Goal: Task Accomplishment & Management: Manage account settings

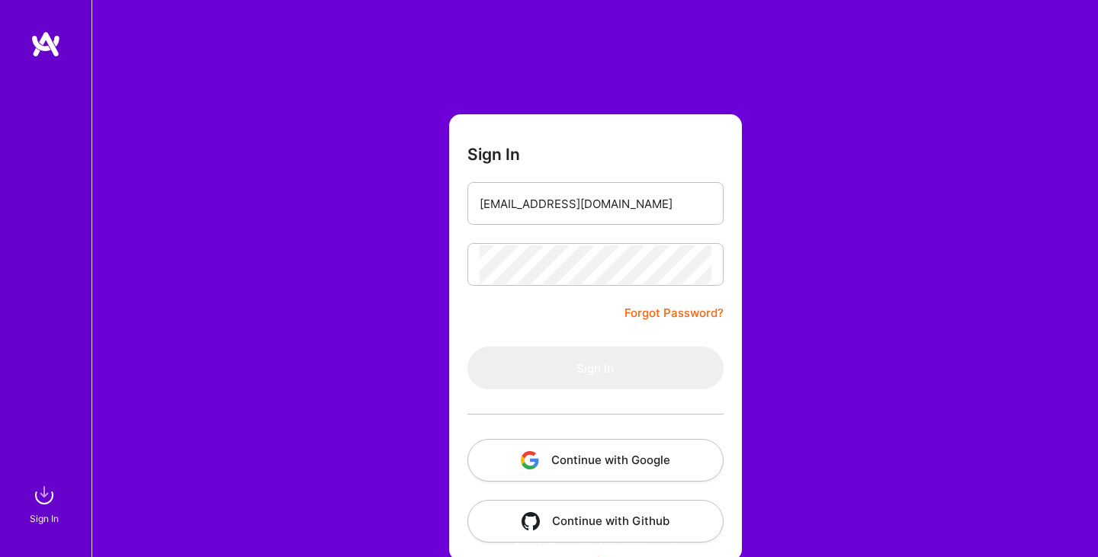
type input "[EMAIL_ADDRESS][DOMAIN_NAME]"
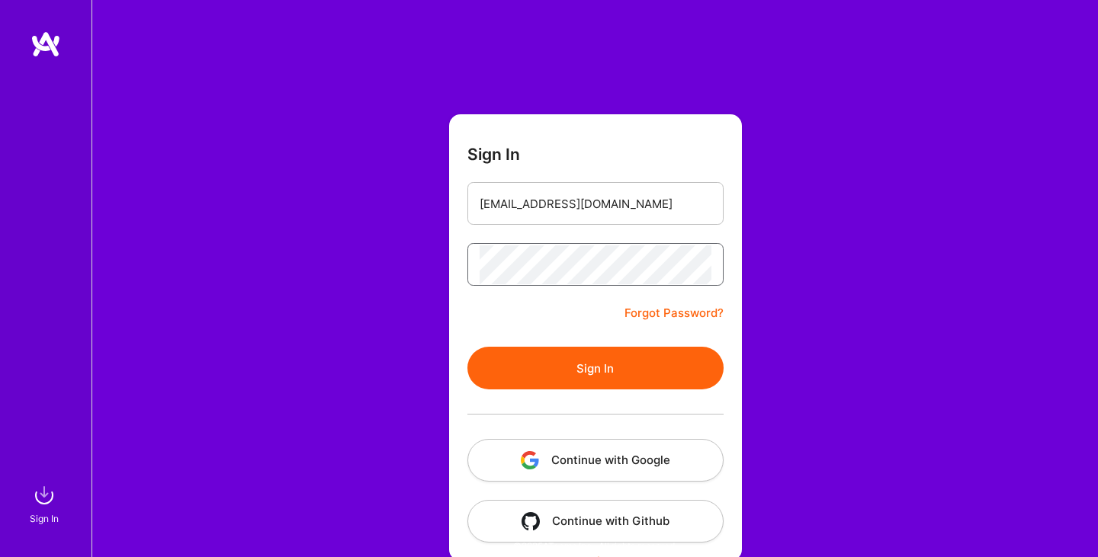
click at [467, 347] on button "Sign In" at bounding box center [595, 368] width 256 height 43
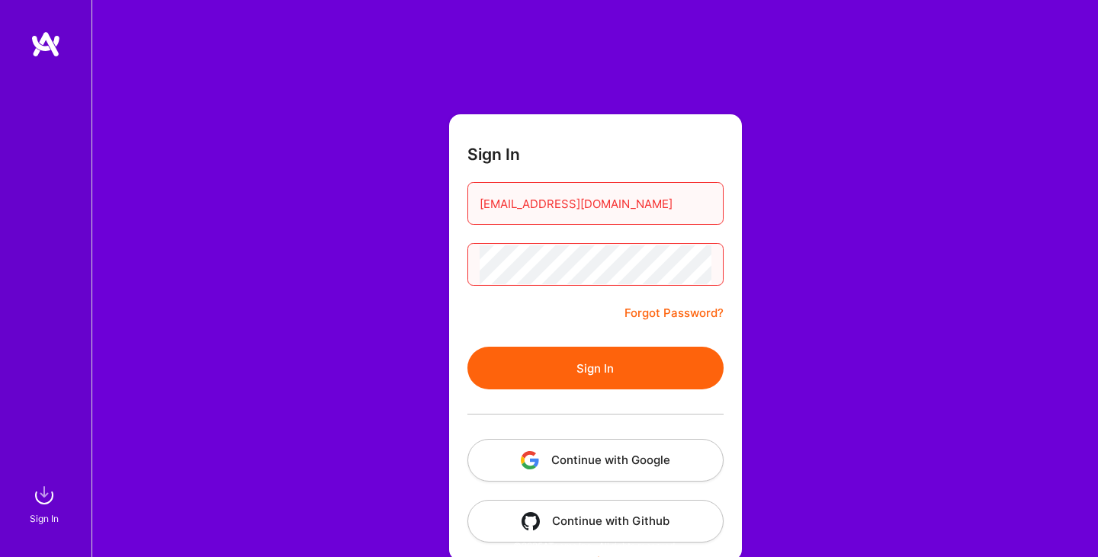
click at [467, 347] on button "Sign In" at bounding box center [595, 368] width 256 height 43
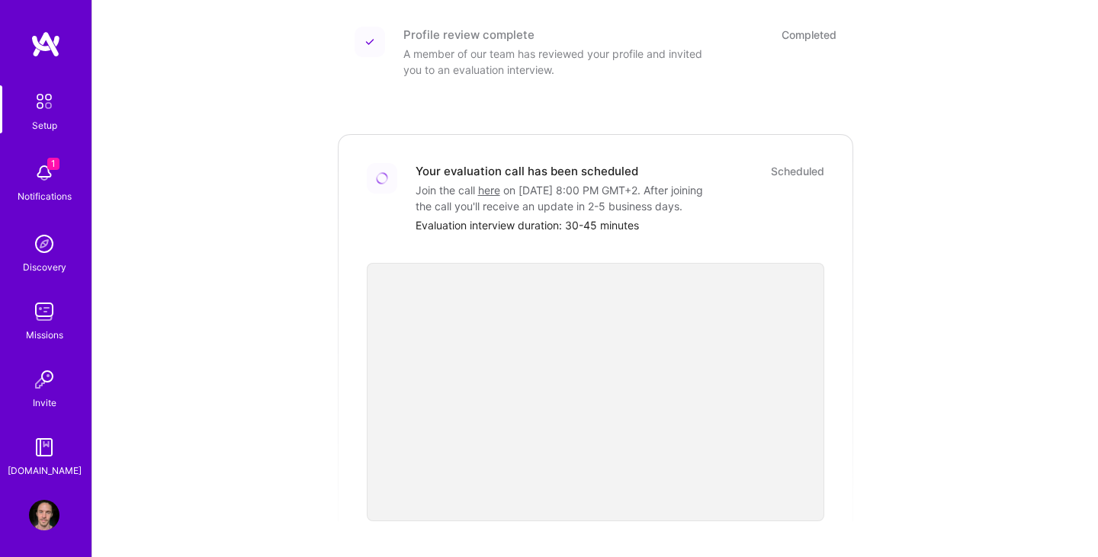
scroll to position [345, 0]
click at [859, 189] on div "Getting started as an [DOMAIN_NAME] Builder Complete the steps below to request…" at bounding box center [595, 199] width 945 height 1067
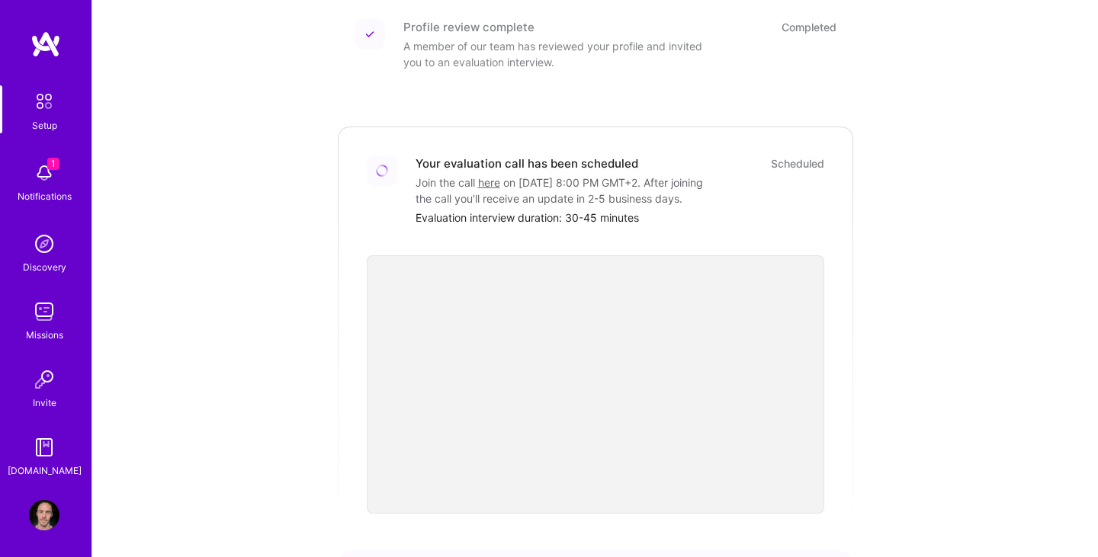
click at [488, 176] on link "here" at bounding box center [489, 182] width 22 height 13
